Goal: Task Accomplishment & Management: Manage account settings

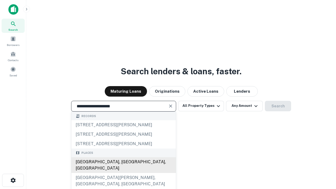
click at [124, 173] on div "Santa Monica, CA, USA" at bounding box center [123, 165] width 105 height 16
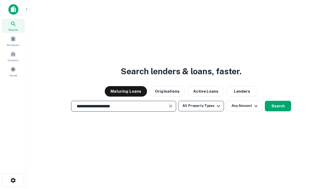
type input "**********"
click at [201, 106] on button "All Property Types" at bounding box center [201, 106] width 46 height 11
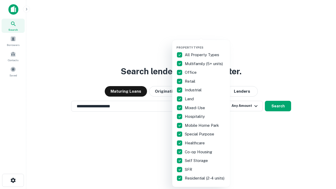
click at [206, 44] on button "button" at bounding box center [206, 44] width 58 height 0
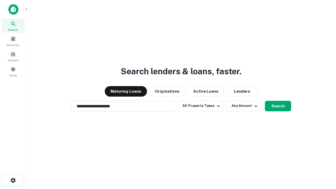
scroll to position [3, 63]
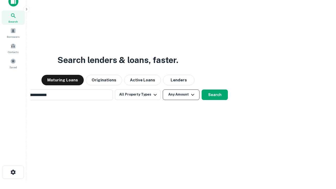
click at [163, 90] on button "Any Amount" at bounding box center [181, 95] width 37 height 11
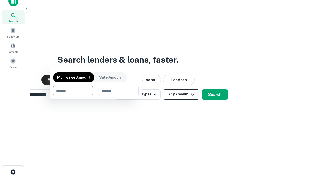
scroll to position [38, 149]
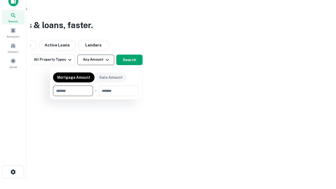
type input "*******"
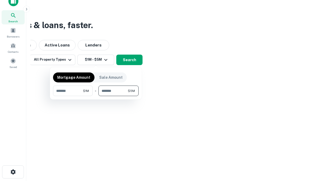
type input "*******"
click at [96, 96] on button "button" at bounding box center [96, 96] width 86 height 0
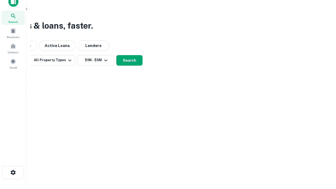
scroll to position [3, 97]
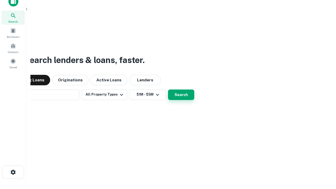
click at [168, 90] on button "Search" at bounding box center [181, 95] width 26 height 11
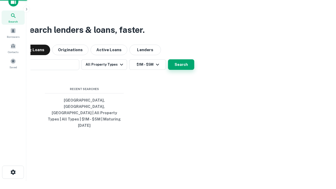
scroll to position [14, 149]
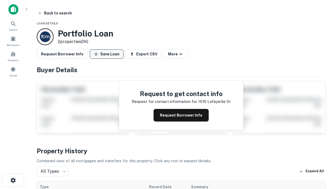
click at [107, 54] on button "Save Loan" at bounding box center [107, 53] width 34 height 9
click at [108, 54] on button "Save Loan" at bounding box center [107, 53] width 34 height 9
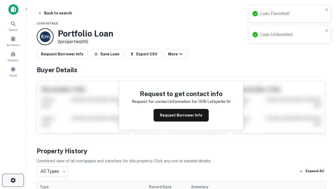
click at [13, 181] on icon "button" at bounding box center [13, 180] width 6 height 6
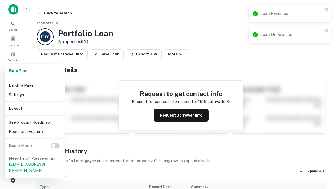
click at [35, 108] on li "Logout" at bounding box center [35, 108] width 56 height 9
